Goal: Information Seeking & Learning: Learn about a topic

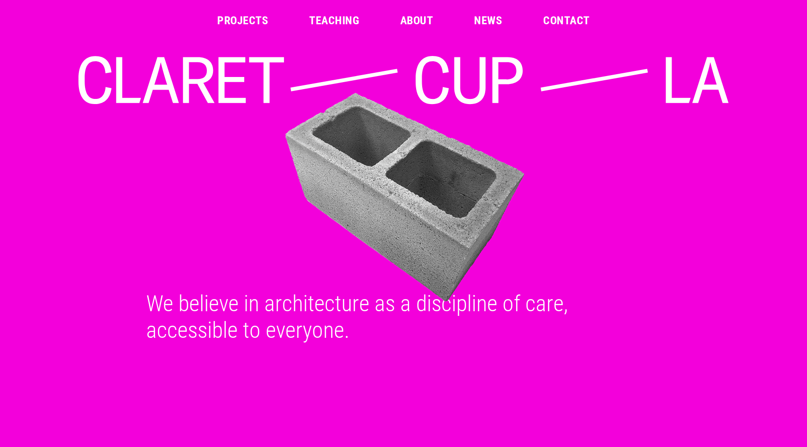
click at [248, 26] on link "Projects" at bounding box center [242, 20] width 51 height 11
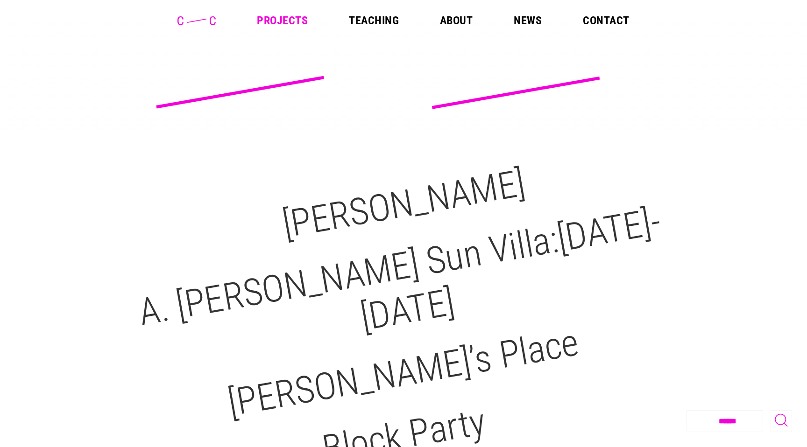
click at [469, 21] on link "About" at bounding box center [456, 20] width 33 height 11
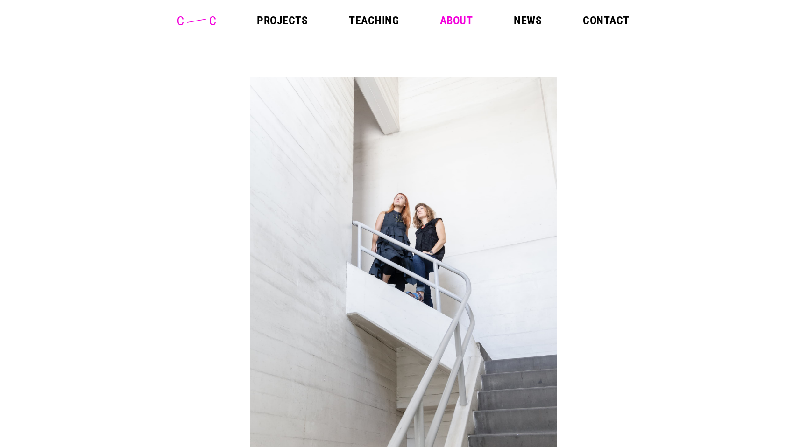
click at [277, 20] on link "Projects" at bounding box center [282, 20] width 51 height 11
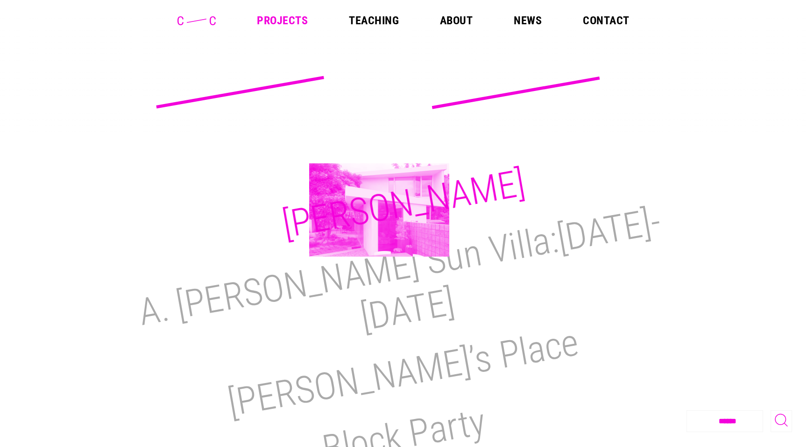
click at [379, 210] on h2 "M.H. Lair" at bounding box center [403, 204] width 249 height 86
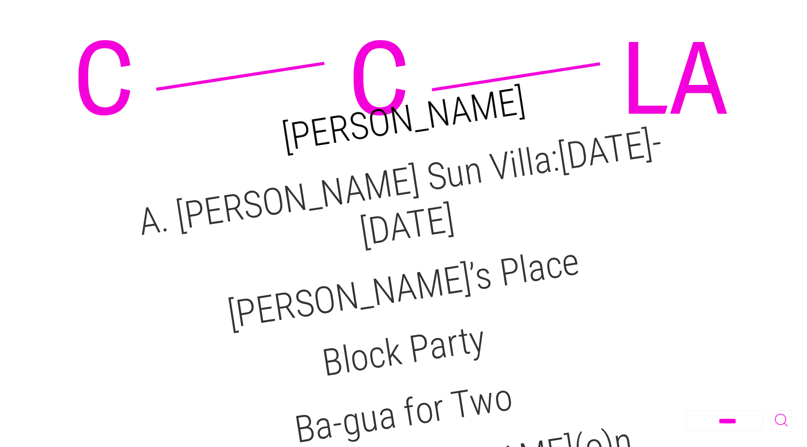
scroll to position [88, 0]
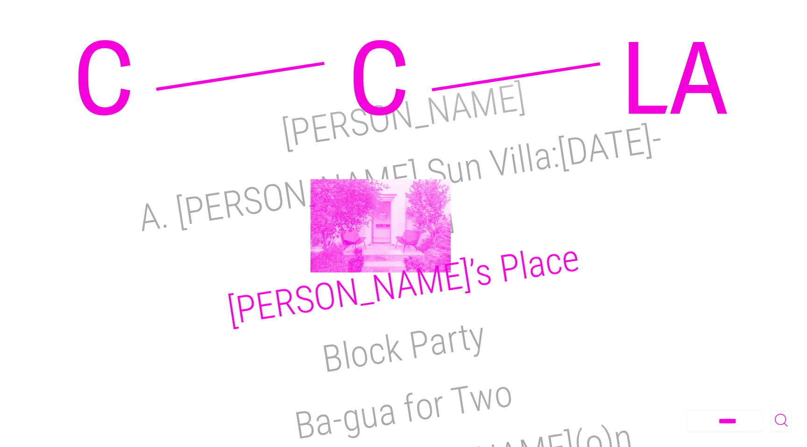
click at [384, 236] on h2 "[PERSON_NAME]’s Place" at bounding box center [403, 285] width 357 height 98
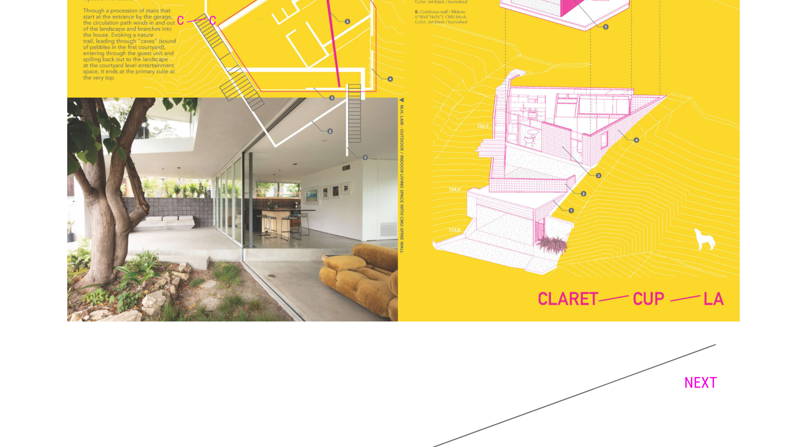
scroll to position [2182, 0]
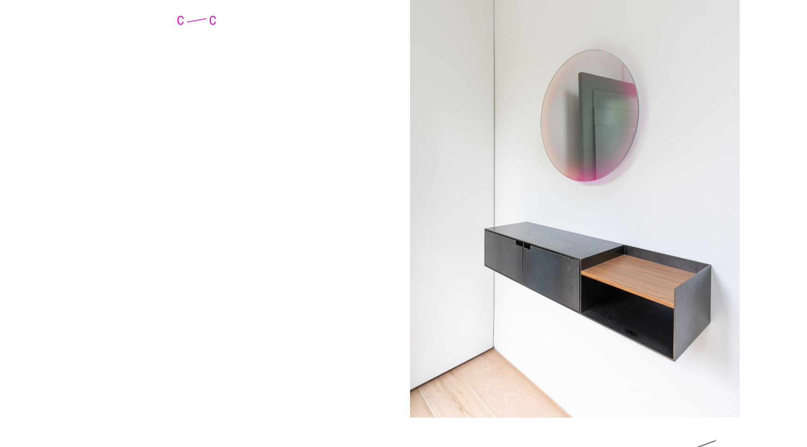
scroll to position [5457, 0]
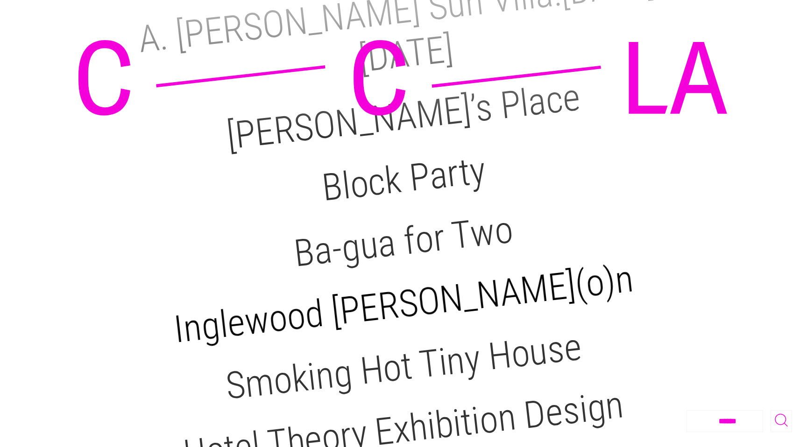
scroll to position [257, 0]
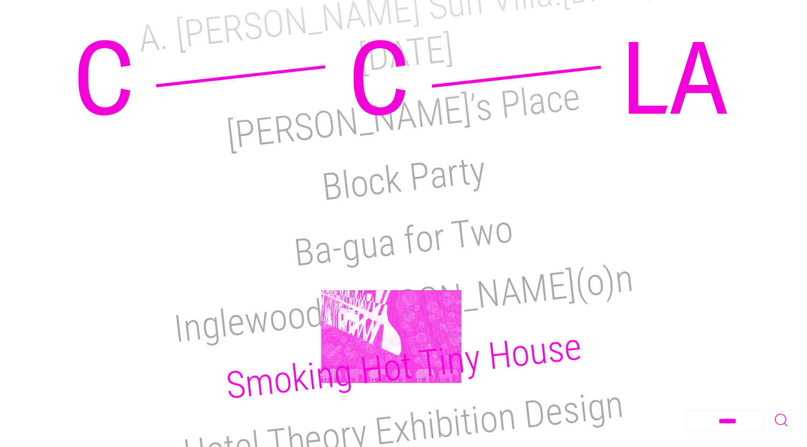
click at [391, 337] on h2 "Smoking Hot Tiny House" at bounding box center [404, 367] width 360 height 84
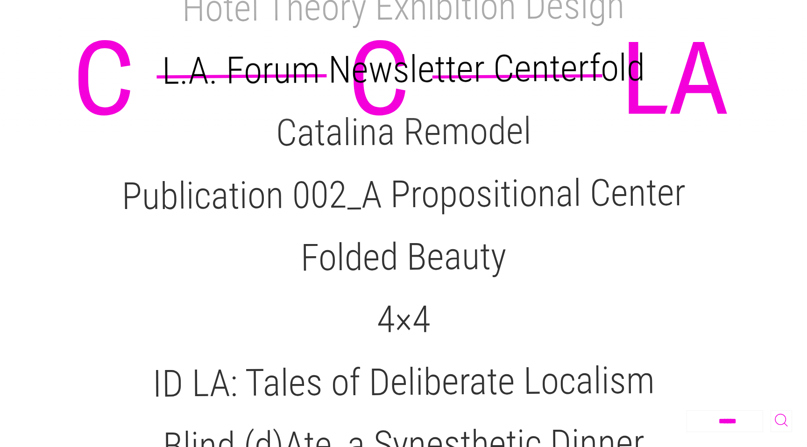
scroll to position [675, 0]
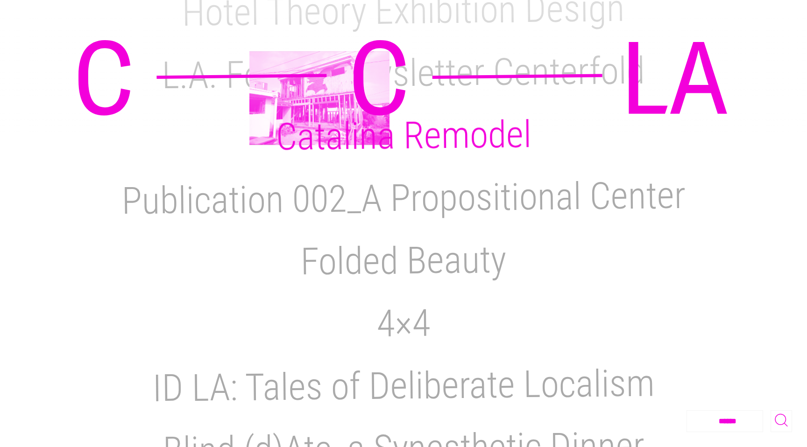
click at [319, 113] on h2 "Catalina Remodel" at bounding box center [404, 136] width 256 height 47
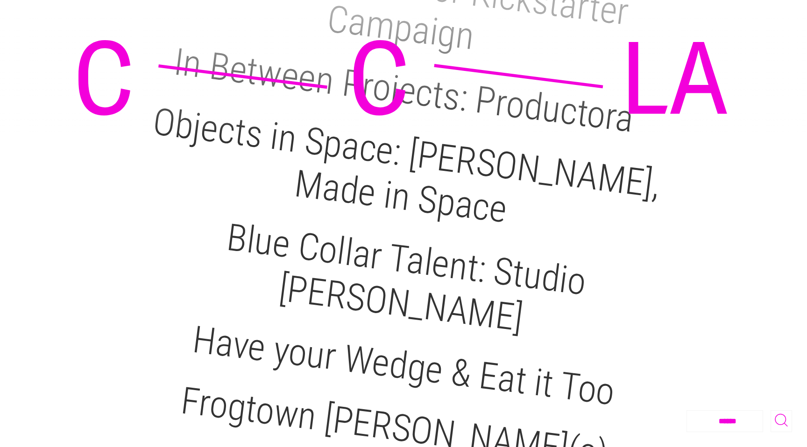
scroll to position [1439, 0]
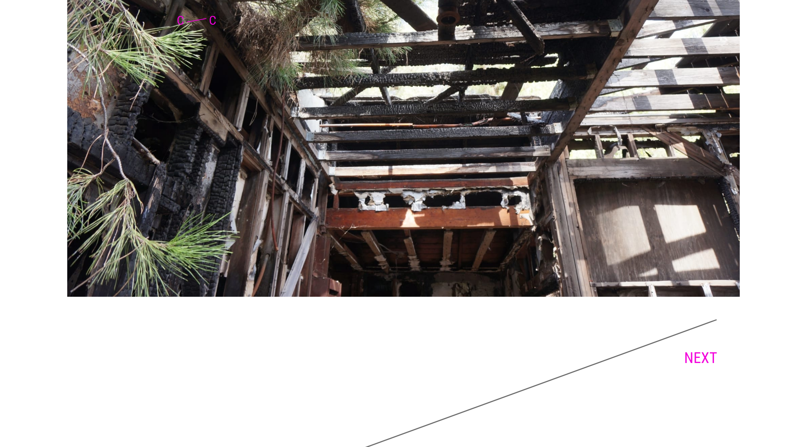
scroll to position [4890, 0]
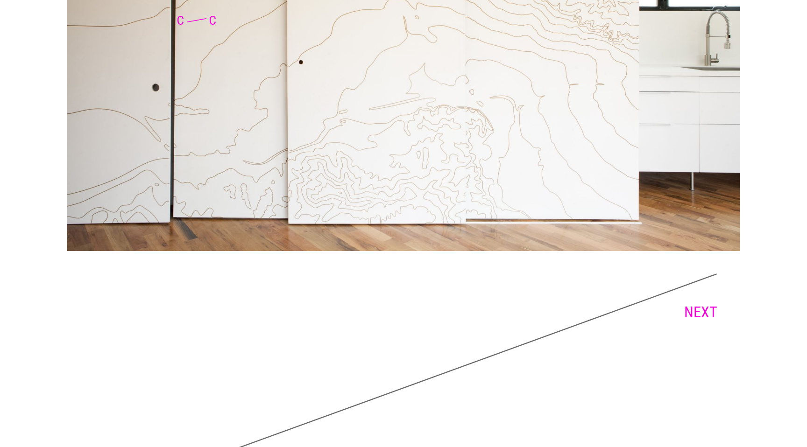
scroll to position [2744, 0]
